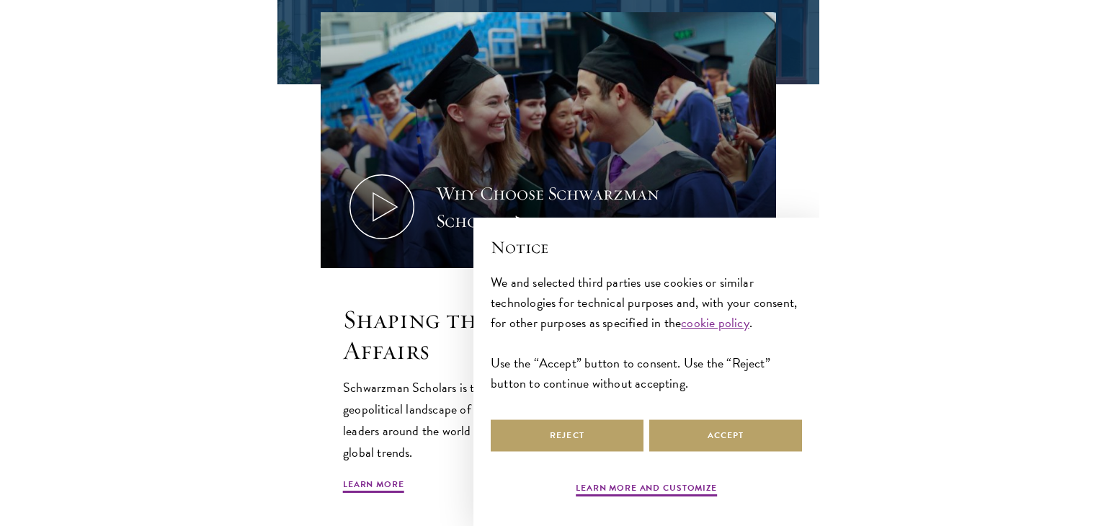
scroll to position [504, 0]
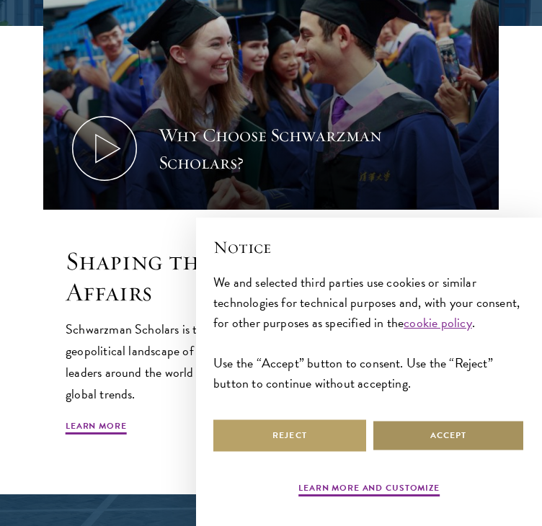
click at [437, 428] on button "Accept" at bounding box center [448, 435] width 153 height 32
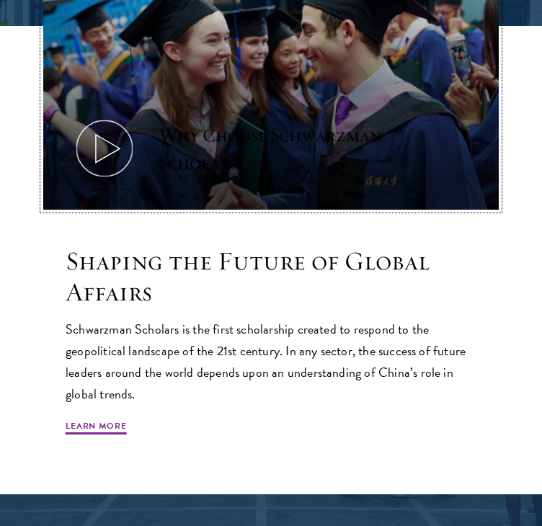
click at [138, 175] on button "Why Choose Schwarzman Scholars?" at bounding box center [271, 82] width 456 height 257
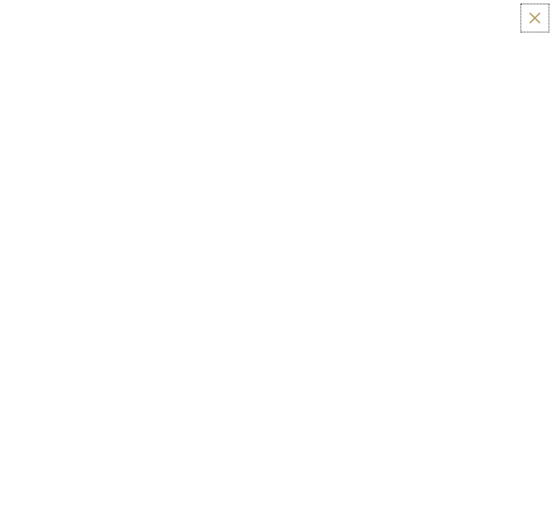
click at [537, 12] on button at bounding box center [535, 18] width 22 height 22
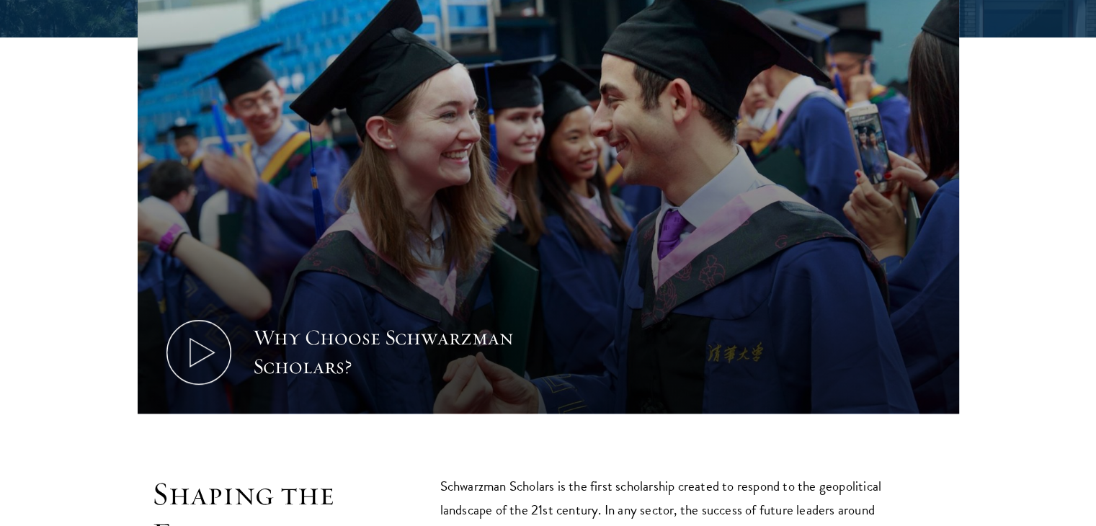
click at [541, 290] on div "Why Choose Schwarzman Scholars?" at bounding box center [548, 184] width 952 height 466
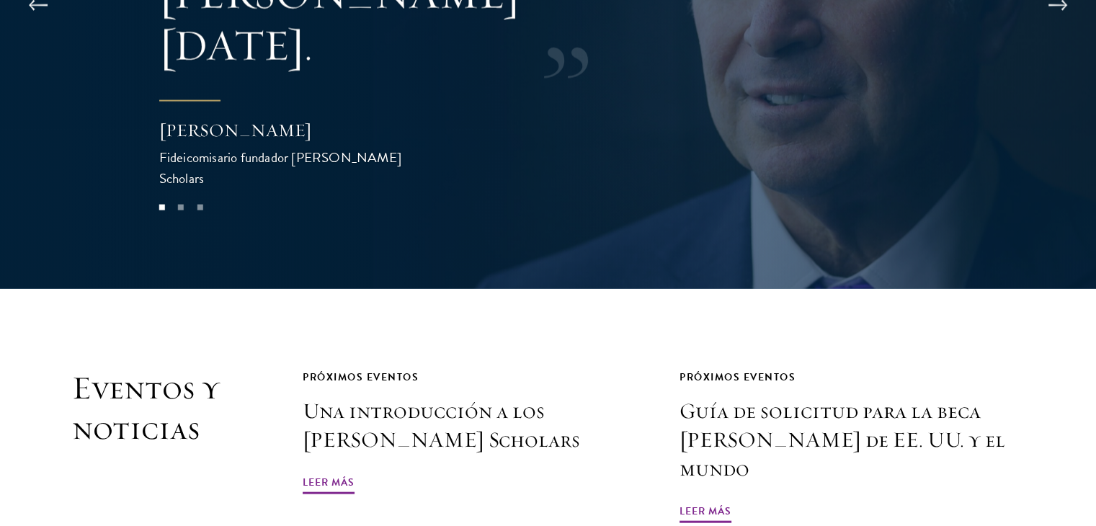
scroll to position [3264, 0]
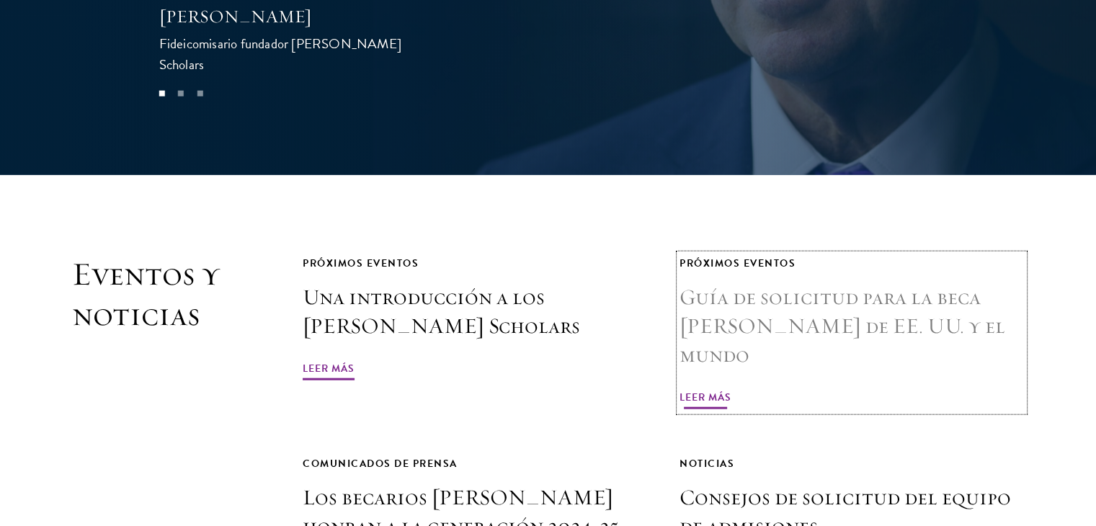
click at [541, 283] on h3 "Guía de solicitud para la beca [PERSON_NAME] de EE. UU. y el mundo" at bounding box center [852, 326] width 345 height 86
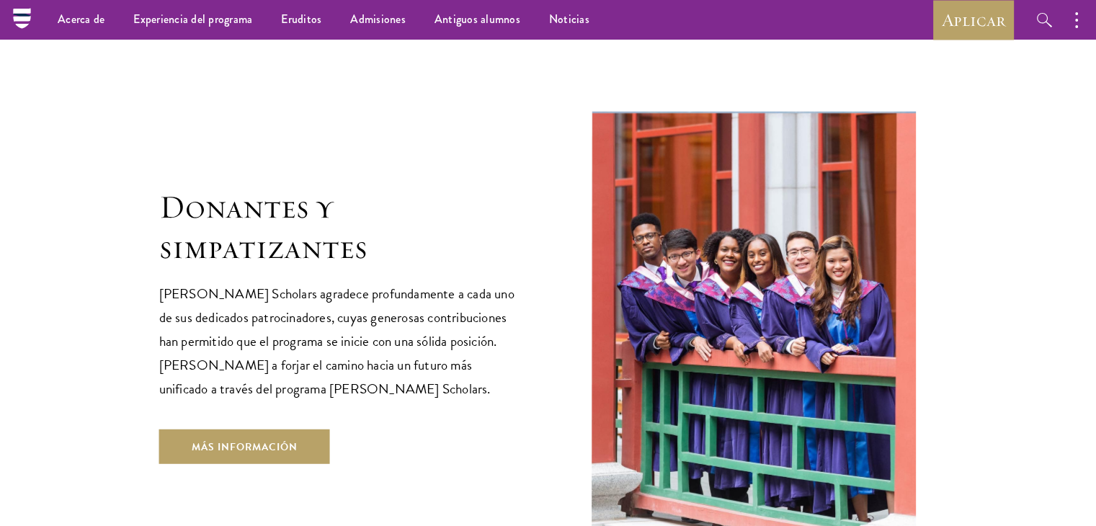
scroll to position [3888, 0]
